Goal: Task Accomplishment & Management: Manage account settings

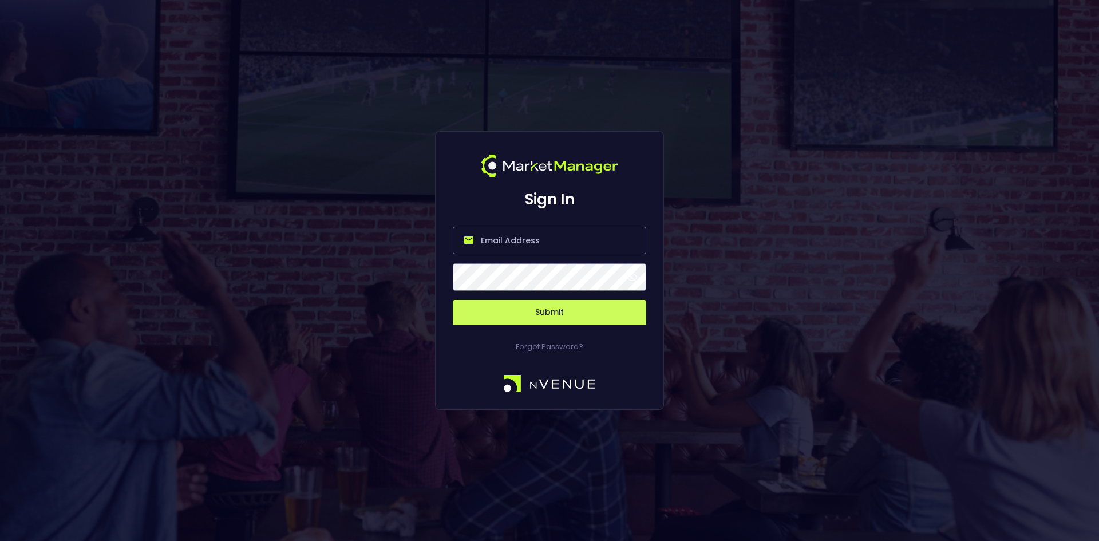
click at [531, 236] on input "email" at bounding box center [550, 240] width 194 height 27
type input "[EMAIL_ADDRESS][DOMAIN_NAME]"
click at [563, 245] on input "email" at bounding box center [550, 240] width 194 height 27
type input "[EMAIL_ADDRESS][DOMAIN_NAME]"
click at [453, 300] on button "Submit" at bounding box center [550, 312] width 194 height 25
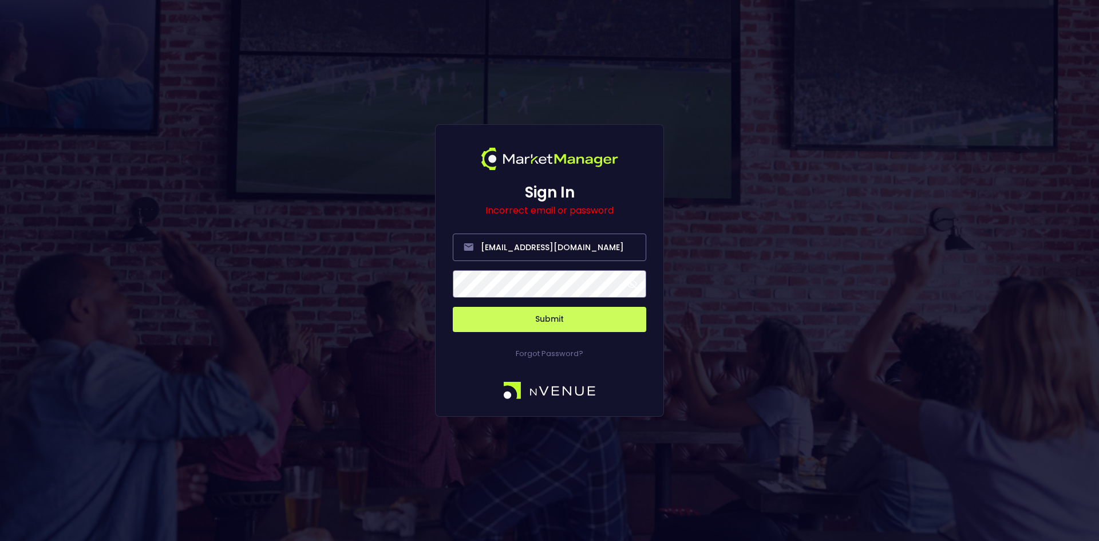
click at [631, 284] on span at bounding box center [632, 284] width 10 height 10
click at [476, 318] on button "Submit" at bounding box center [550, 319] width 194 height 25
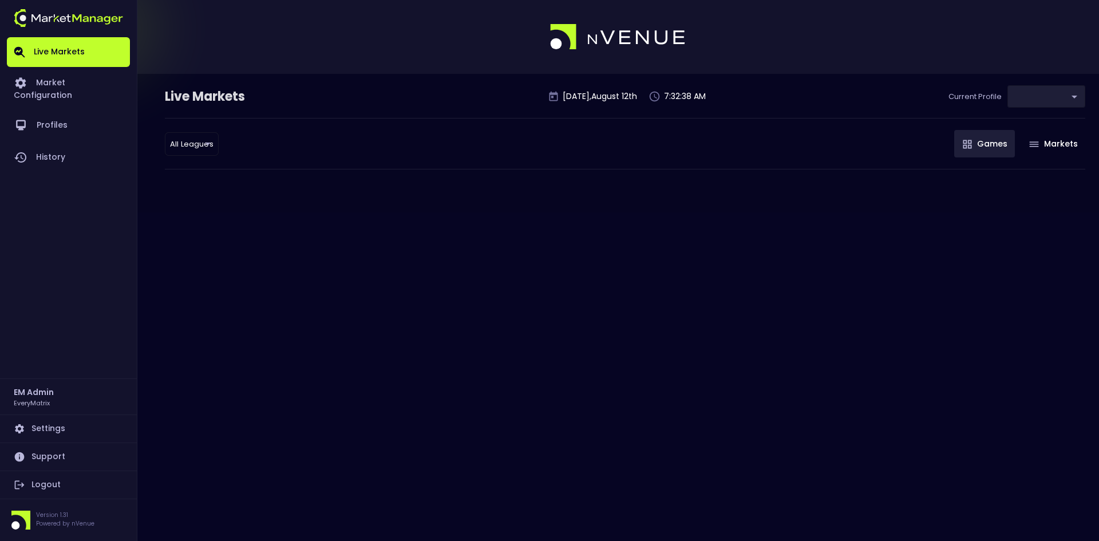
type input "41a1a02b-08cb-4a84-b265-6477bb6fe087"
click at [68, 77] on link "Market Configuration" at bounding box center [68, 88] width 123 height 42
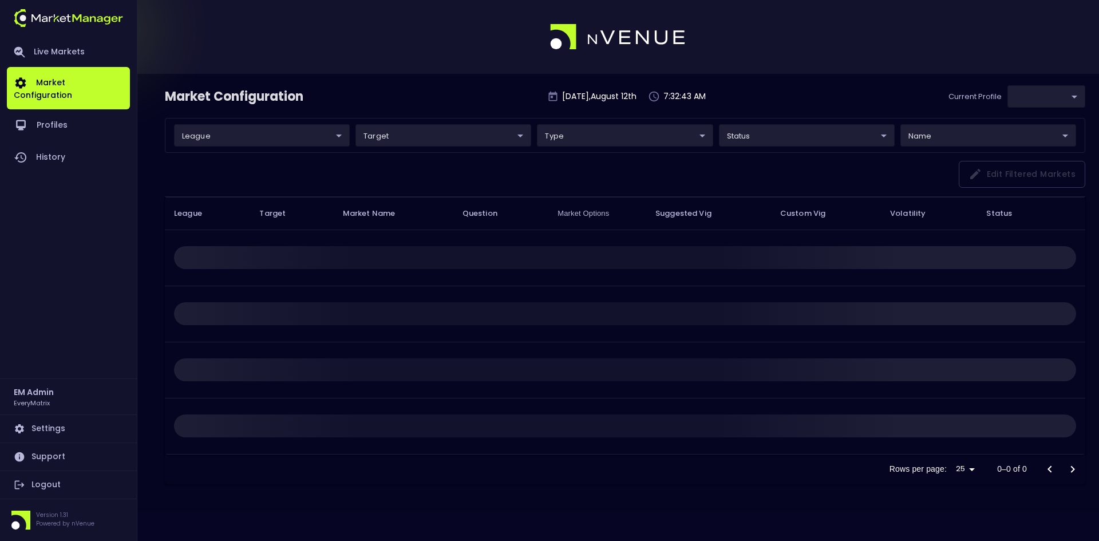
type input "41a1a02b-08cb-4a84-b265-6477bb6fe087"
click at [58, 52] on link "Live Markets" at bounding box center [68, 52] width 123 height 30
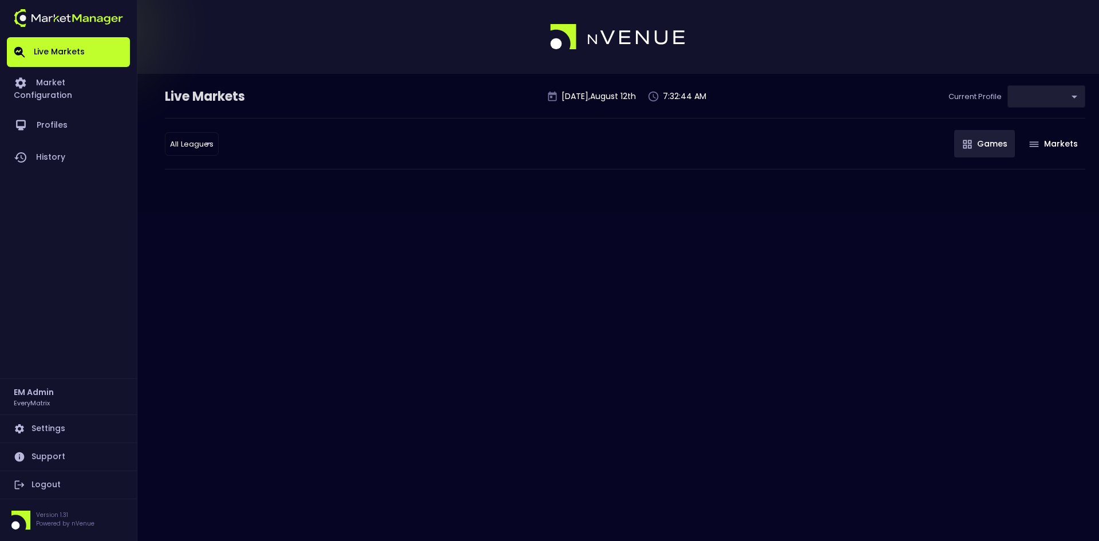
type input "41a1a02b-08cb-4a84-b265-6477bb6fe087"
click at [1042, 90] on body "Live Markets Market Configuration Profiles History EM Admin EveryMatrix Setting…" at bounding box center [549, 270] width 1099 height 541
click at [830, 89] on div at bounding box center [549, 270] width 1099 height 541
click at [70, 85] on link "Market Configuration" at bounding box center [68, 88] width 123 height 42
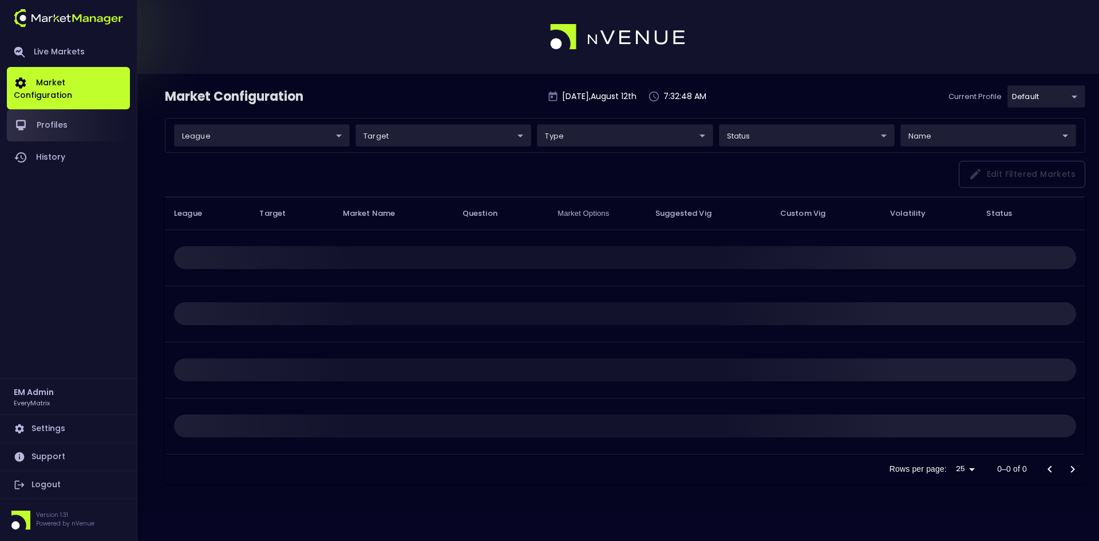
click at [61, 119] on link "Profiles" at bounding box center [68, 125] width 123 height 32
